Goal: Transaction & Acquisition: Purchase product/service

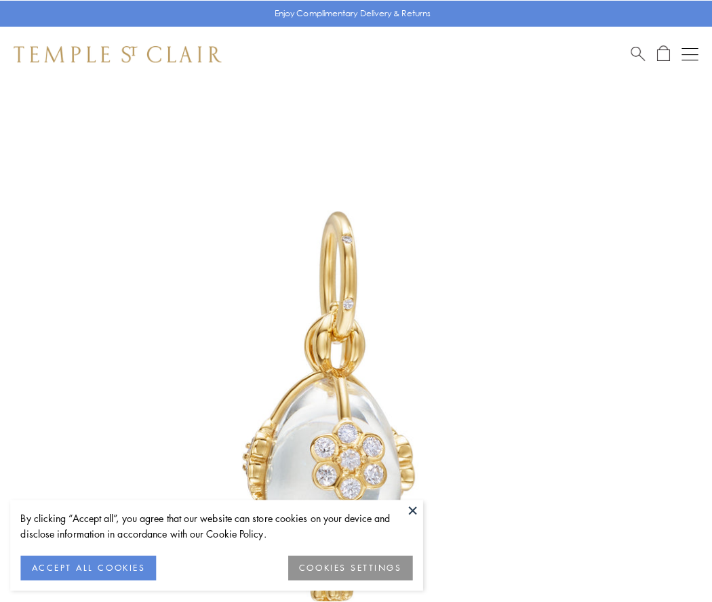
scroll to position [13, 0]
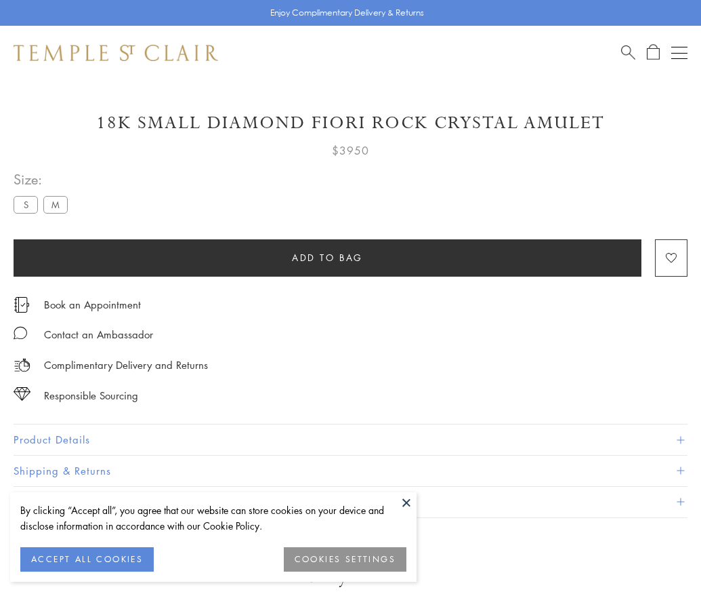
click at [327, 257] on span "Add to bag" at bounding box center [327, 257] width 71 height 15
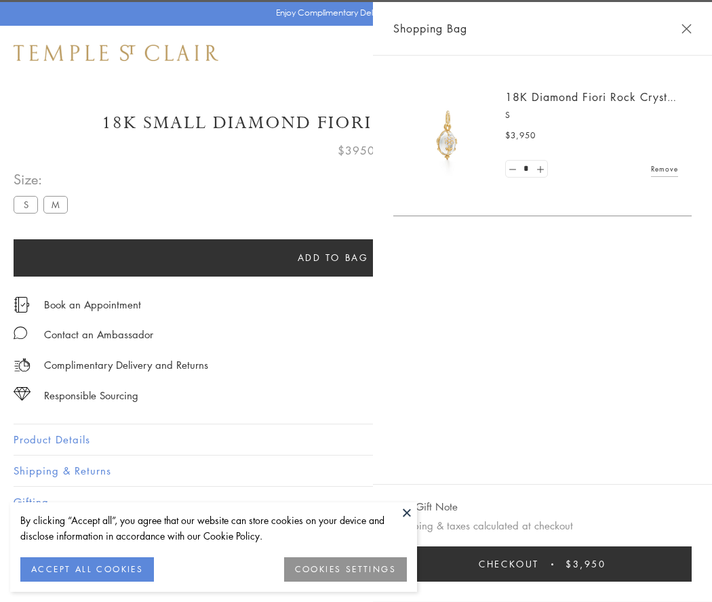
click at [539, 564] on span "Checkout" at bounding box center [508, 563] width 60 height 15
